Goal: Information Seeking & Learning: Learn about a topic

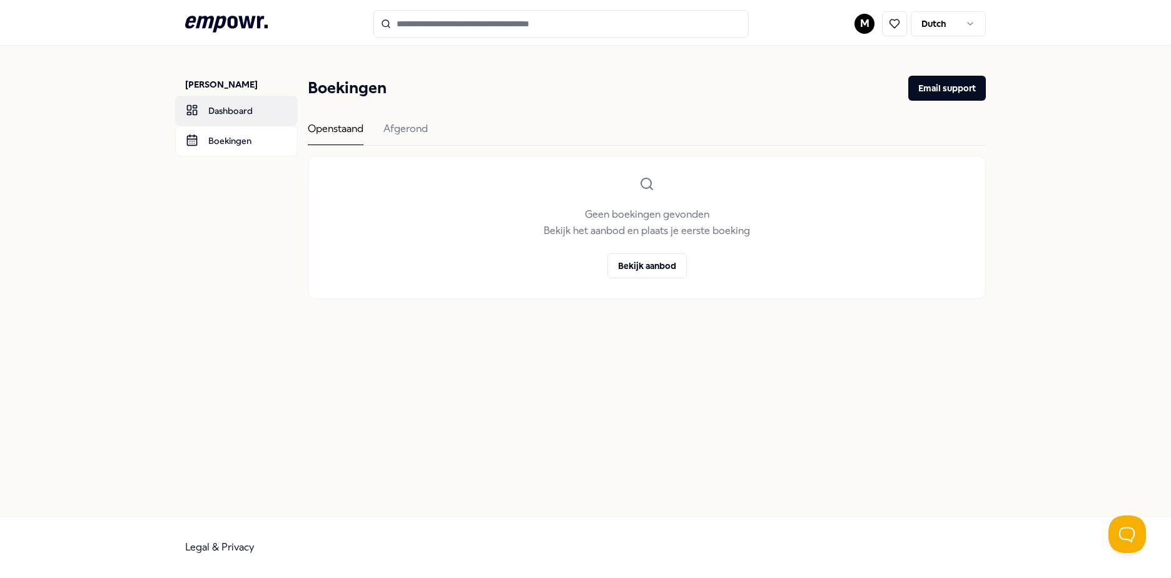
click at [259, 110] on link "Dashboard" at bounding box center [236, 111] width 123 height 30
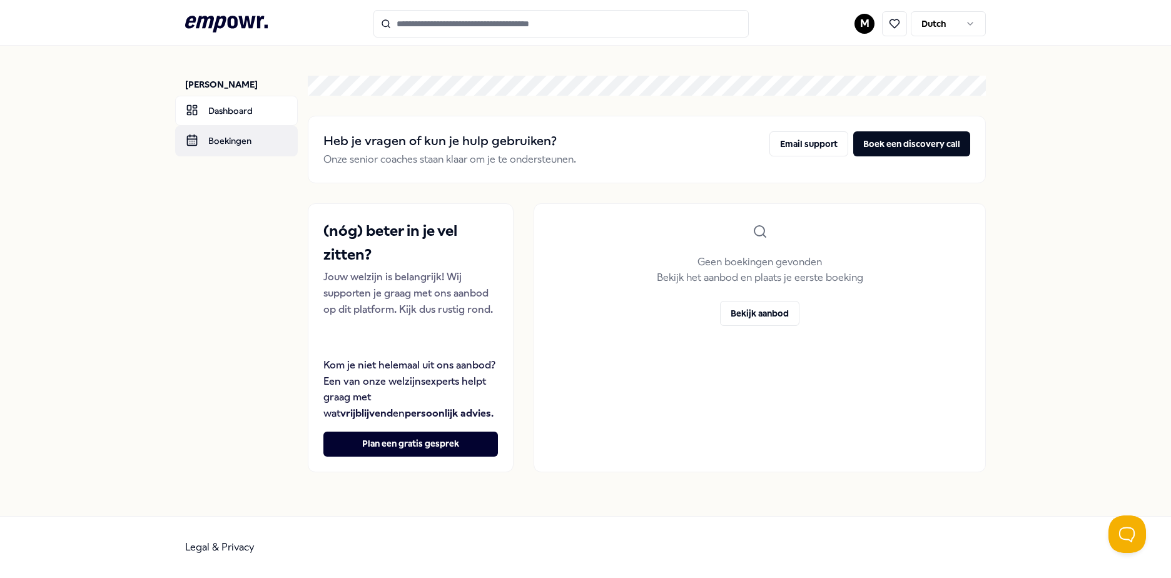
click at [254, 141] on link "Boekingen" at bounding box center [236, 141] width 123 height 30
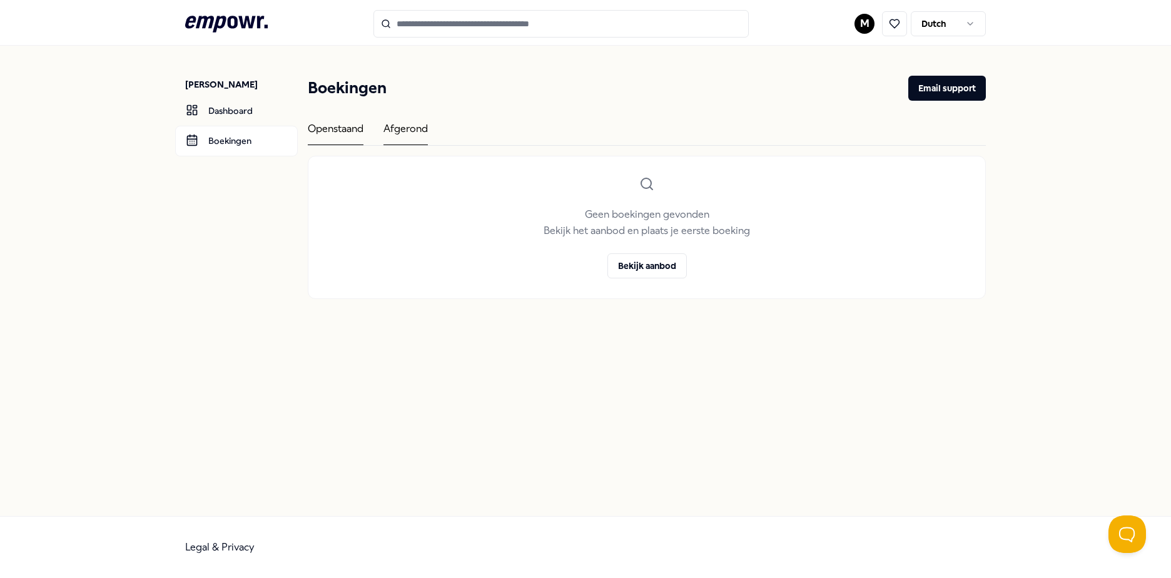
click at [408, 126] on div "Afgerond" at bounding box center [405, 133] width 44 height 24
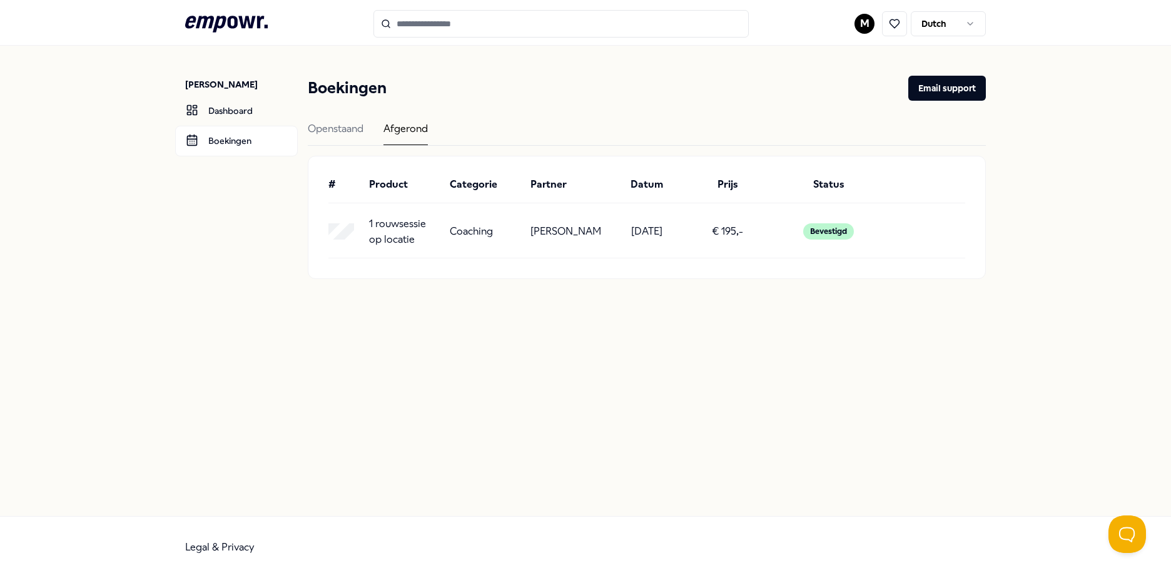
click at [420, 226] on p "1 rouwsessie op locatie" at bounding box center [404, 232] width 71 height 32
click at [390, 226] on p "1 rouwsessie op locatie" at bounding box center [404, 232] width 71 height 32
click at [830, 227] on div "Bevestigd" at bounding box center [828, 231] width 51 height 16
click at [607, 228] on div "1 rouwsessie op locatie Coaching [PERSON_NAME] [DATE] € 195,- Bevestigd" at bounding box center [646, 232] width 637 height 32
click at [546, 229] on p "[PERSON_NAME]" at bounding box center [565, 231] width 71 height 16
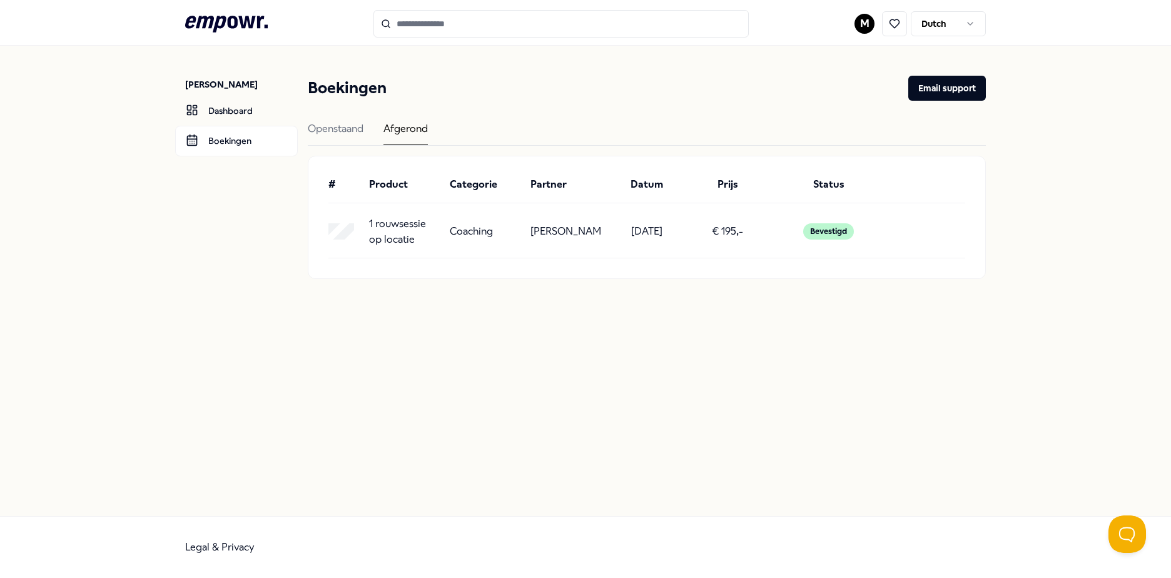
click at [393, 231] on p "1 rouwsessie op locatie" at bounding box center [404, 232] width 71 height 32
drag, startPoint x: 425, startPoint y: 239, endPoint x: 366, endPoint y: 222, distance: 60.6
click at [366, 222] on div "1 rouwsessie op locatie Coaching [PERSON_NAME] [DATE] € 195,- Bevestigd" at bounding box center [646, 232] width 637 height 32
copy p "1 rouwsessie op locatie"
click at [455, 21] on input "Search for products, categories or subcategories" at bounding box center [560, 24] width 375 height 28
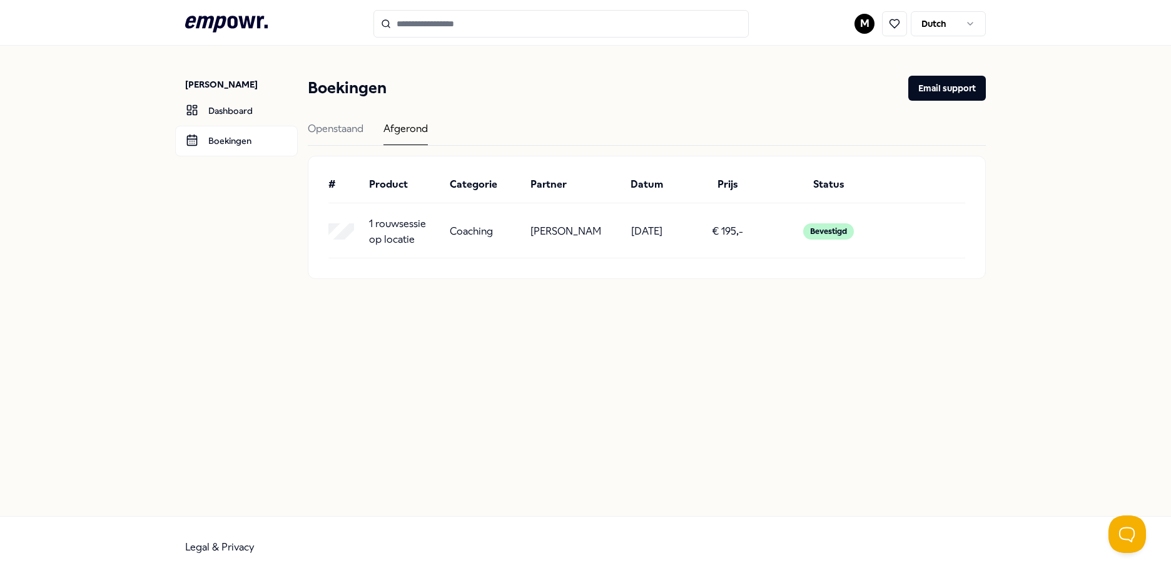
paste input "**********"
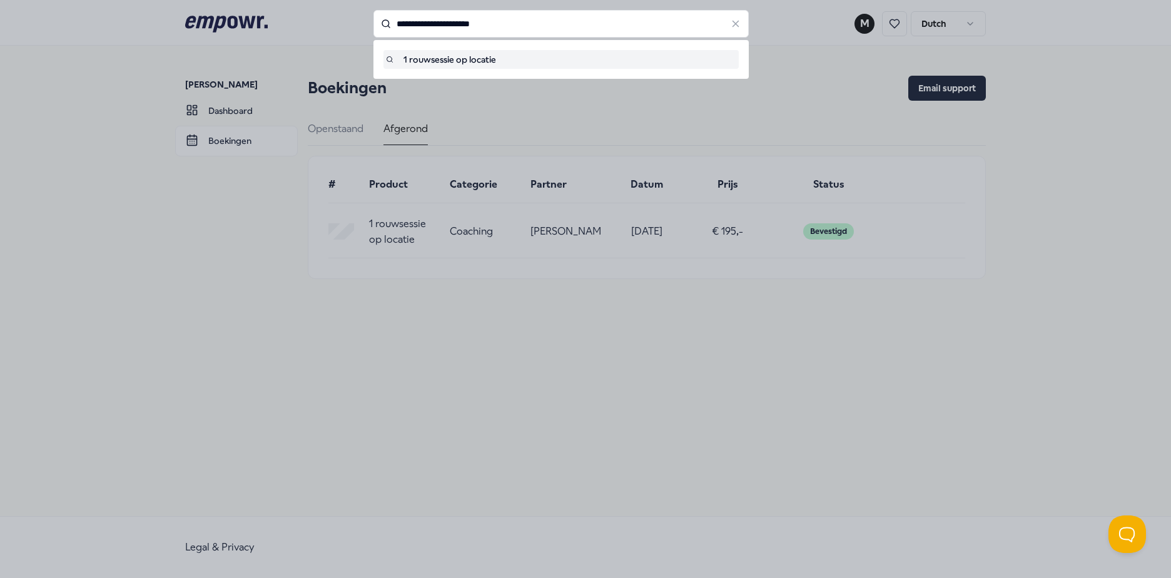
click at [506, 38] on div "**********" at bounding box center [560, 24] width 375 height 28
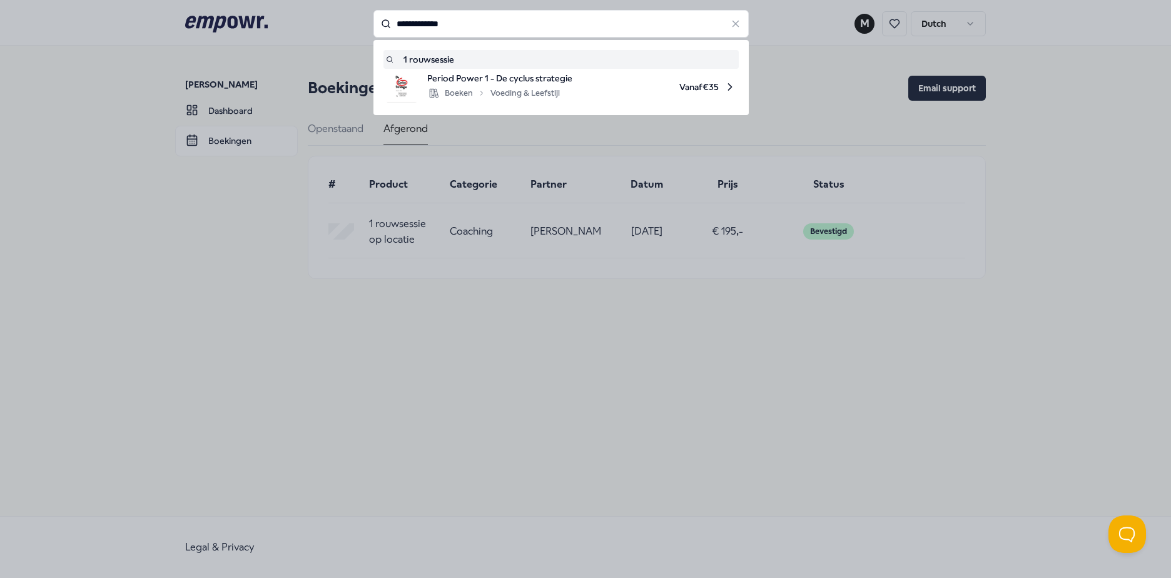
type input "**********"
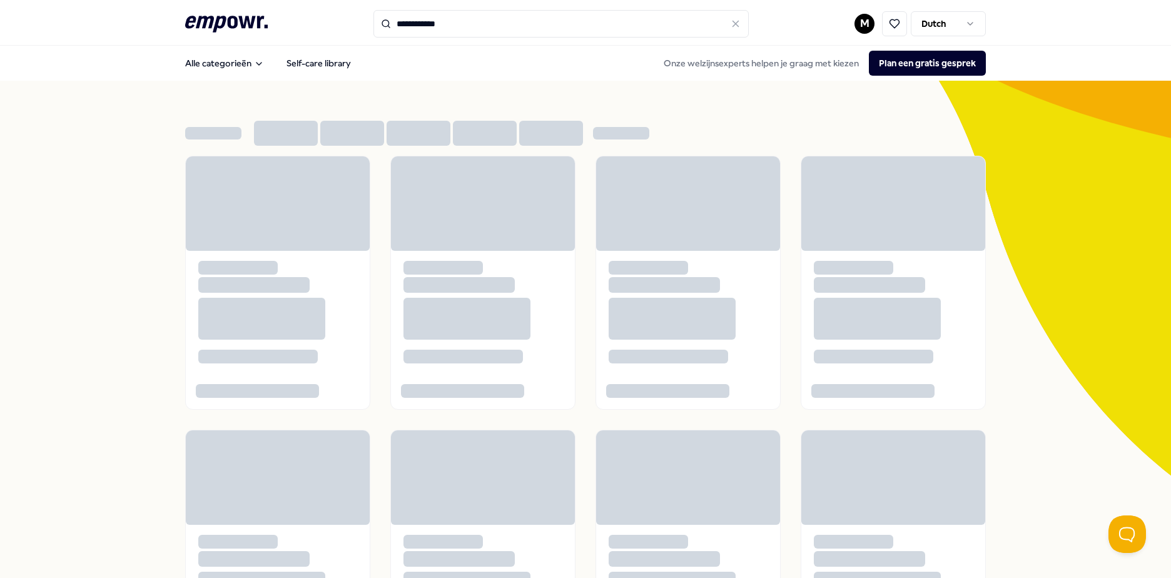
click at [398, 24] on input "**********" at bounding box center [560, 24] width 375 height 28
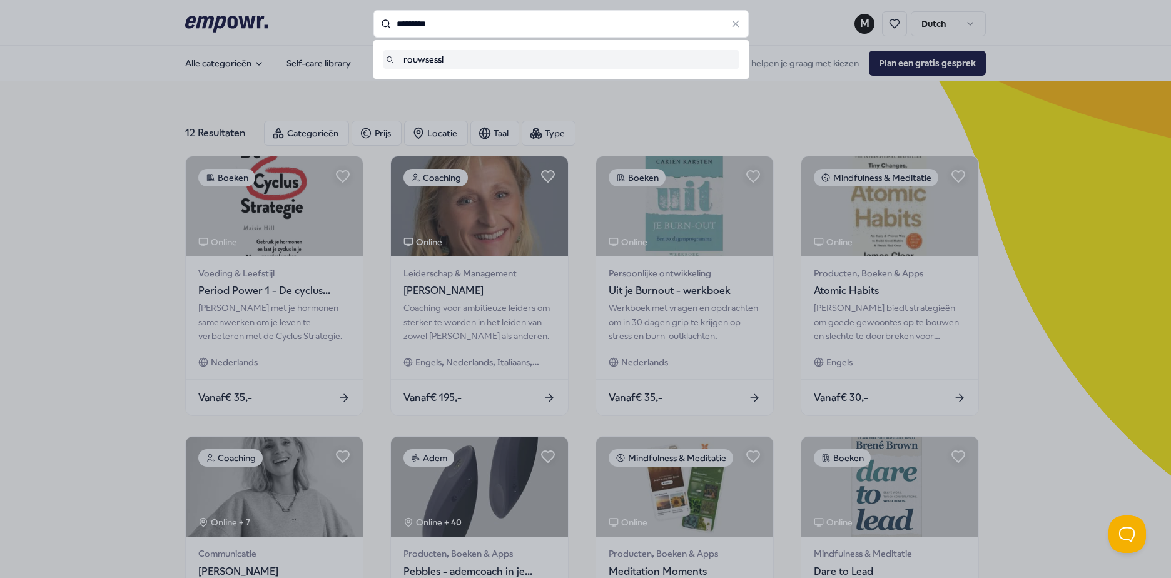
type input "*********"
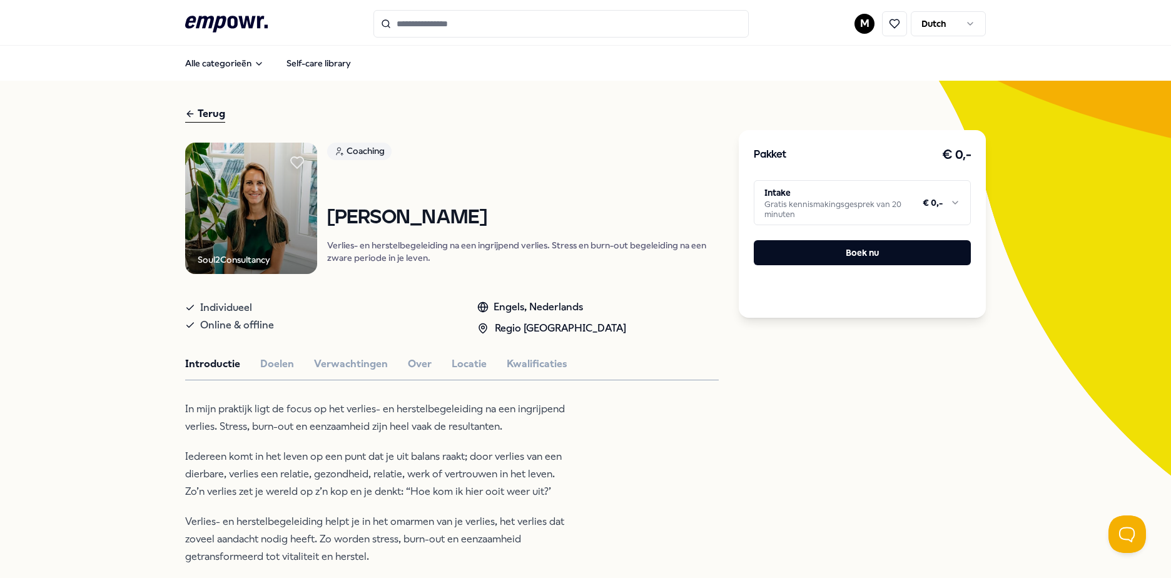
drag, startPoint x: 325, startPoint y: 218, endPoint x: 482, endPoint y: 217, distance: 157.0
click at [482, 217] on h1 "[PERSON_NAME]" at bounding box center [523, 218] width 392 height 22
click at [828, 194] on html ".empowr-logo_svg__cls-1{fill:#03032f} M Dutch Alle categorieën Self-care librar…" at bounding box center [585, 289] width 1171 height 578
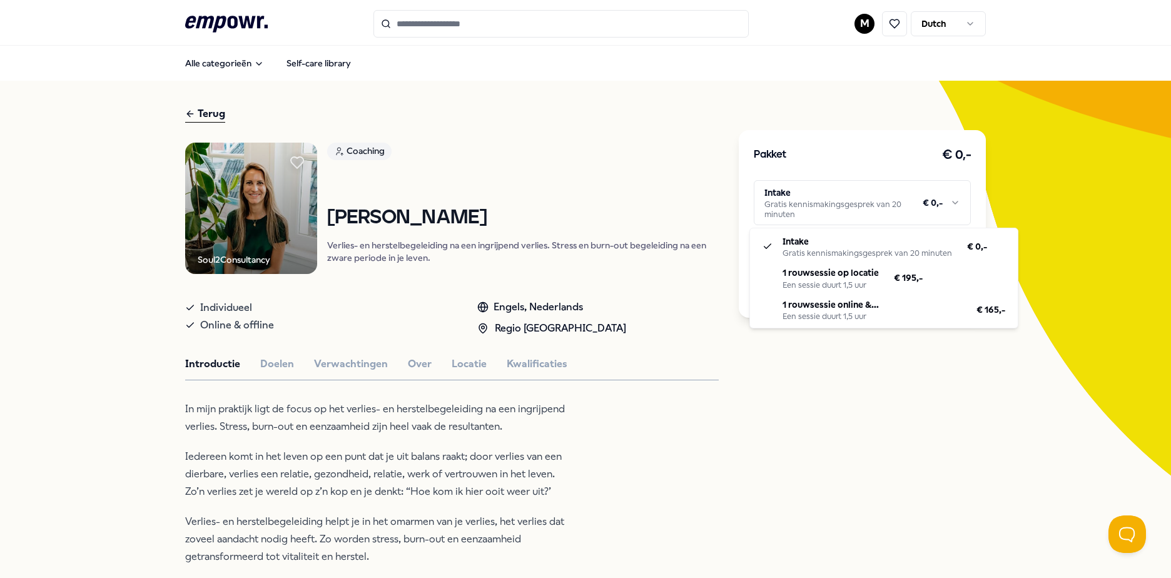
drag, startPoint x: 610, startPoint y: 149, endPoint x: 575, endPoint y: 174, distance: 43.4
click at [610, 149] on html ".empowr-logo_svg__cls-1{fill:#03032f} M Dutch Alle categorieën Self-care librar…" at bounding box center [585, 289] width 1171 height 578
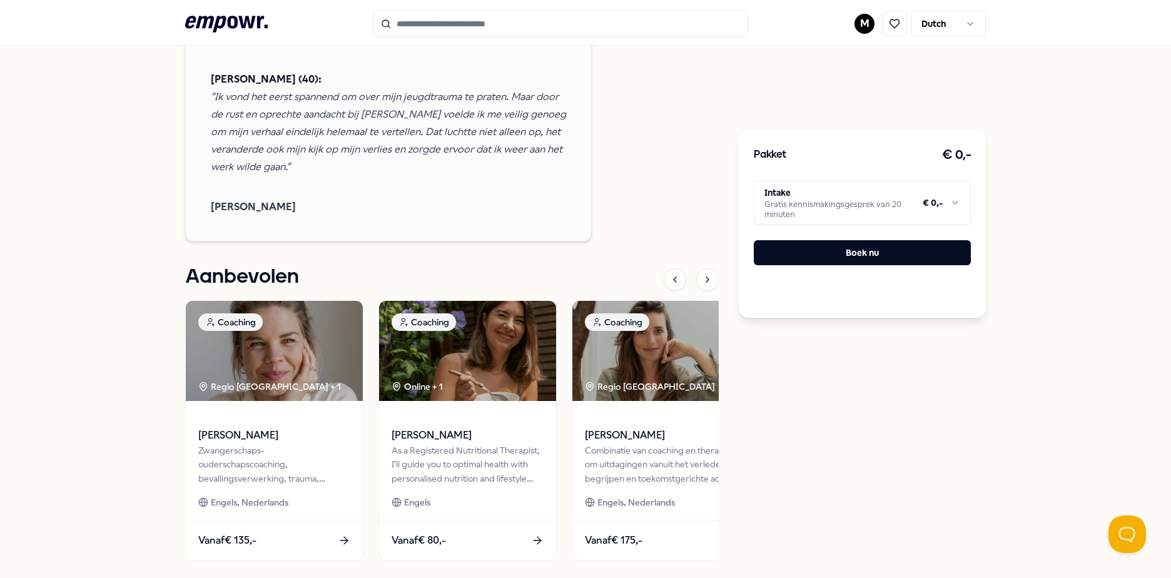
scroll to position [1998, 0]
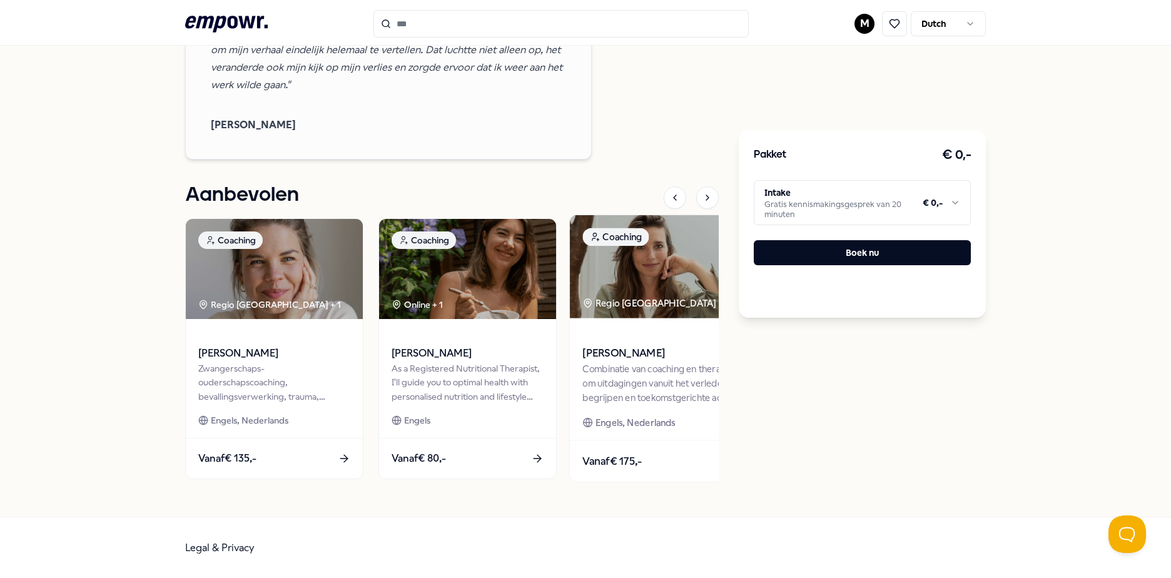
click at [692, 256] on img at bounding box center [661, 266] width 182 height 103
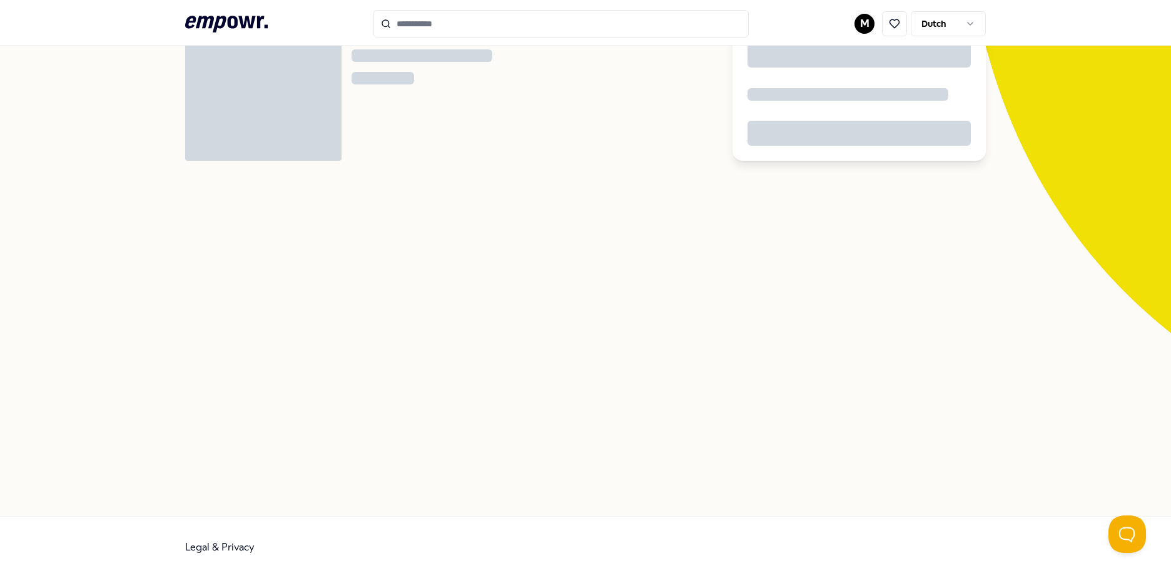
scroll to position [81, 0]
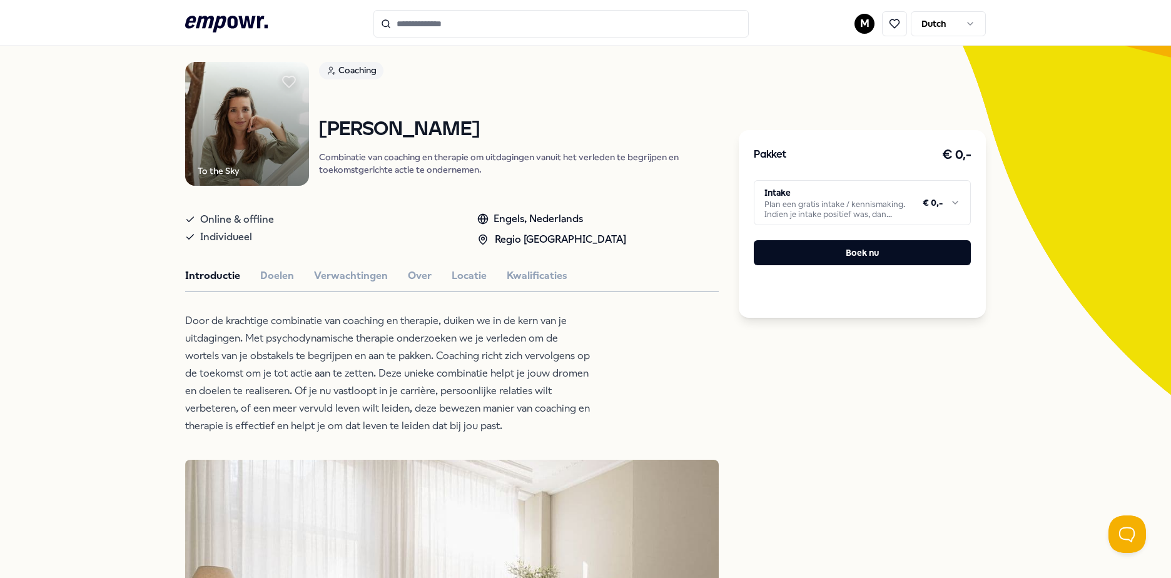
click at [258, 156] on img at bounding box center [247, 124] width 124 height 124
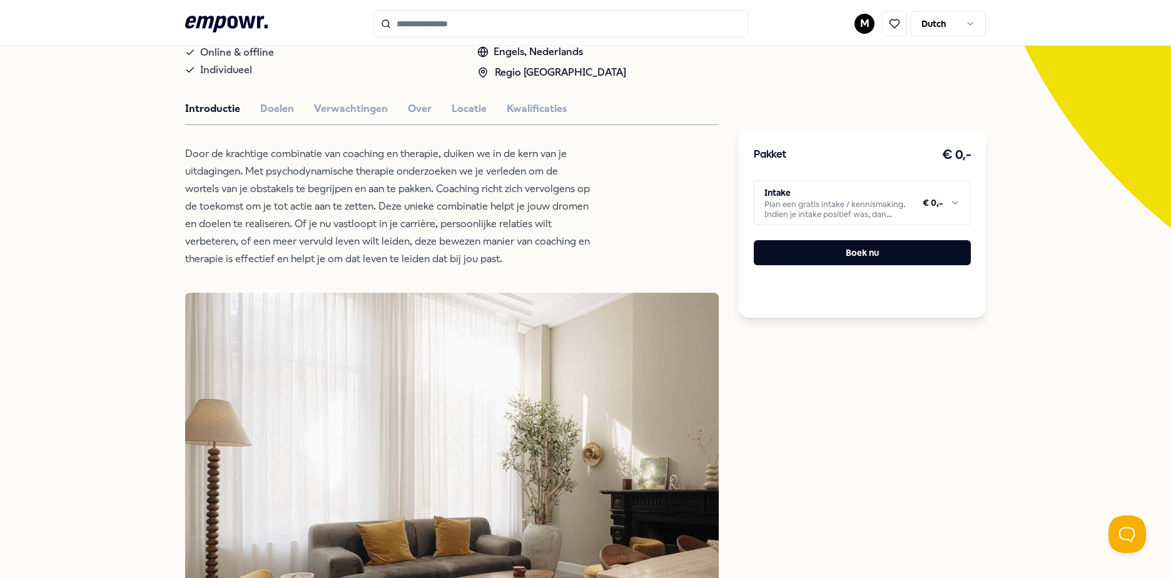
scroll to position [0, 0]
